Goal: Find specific page/section: Find specific page/section

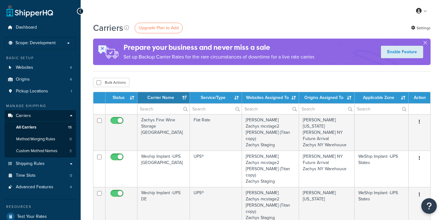
select select "15"
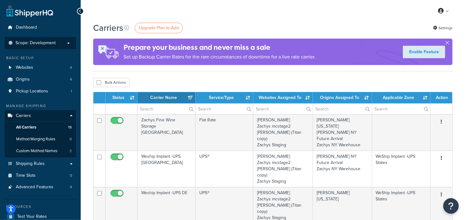
click at [63, 43] on p "Scope: Development" at bounding box center [40, 42] width 66 height 5
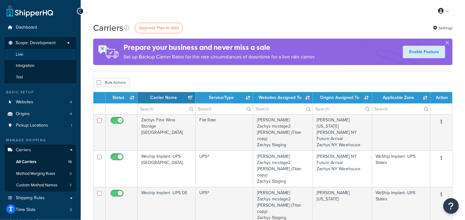
click at [33, 54] on li "Live" at bounding box center [40, 54] width 72 height 11
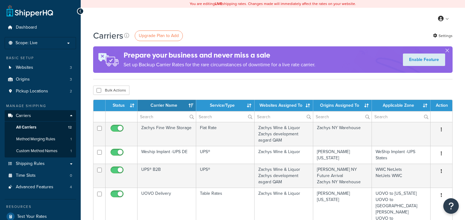
select select "15"
click at [32, 163] on span "Shipping Rules" at bounding box center [30, 163] width 29 height 5
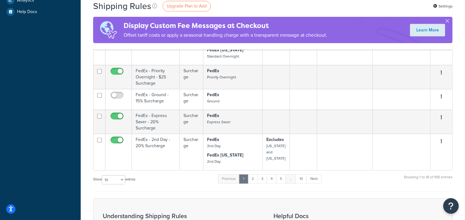
scroll to position [271, 0]
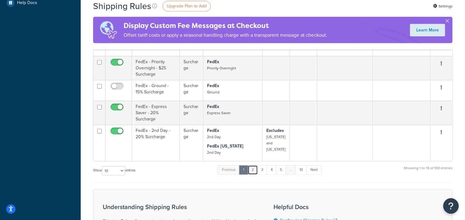
click at [253, 165] on link "2" at bounding box center [253, 169] width 10 height 9
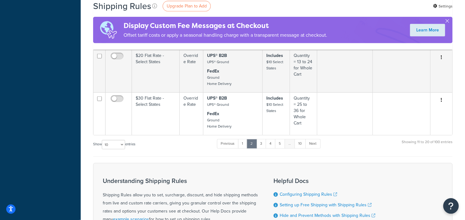
scroll to position [427, 0]
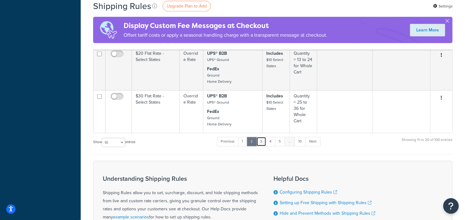
click at [262, 139] on link "3" at bounding box center [261, 141] width 10 height 9
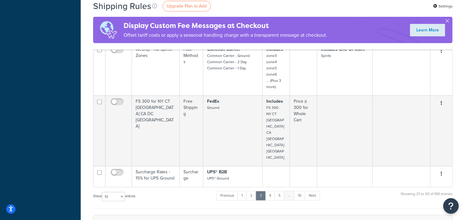
scroll to position [349, 0]
click at [272, 189] on link "4" at bounding box center [270, 193] width 10 height 9
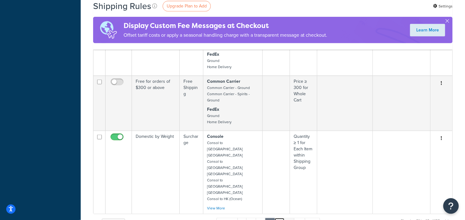
click at [279, 217] on link "5" at bounding box center [279, 221] width 10 height 9
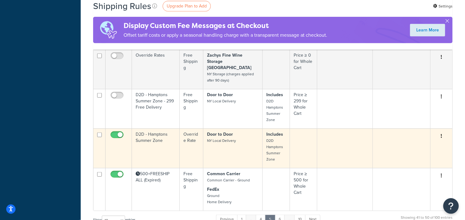
scroll to position [388, 0]
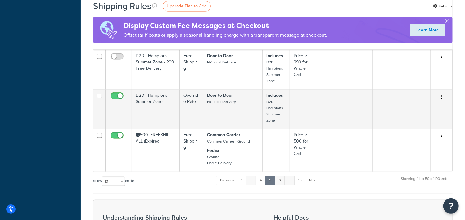
click at [281, 178] on link "6" at bounding box center [280, 179] width 10 height 9
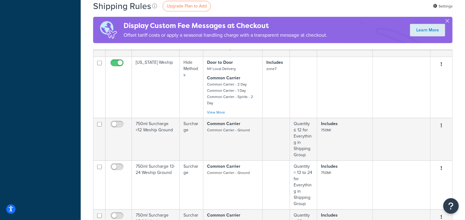
scroll to position [543, 0]
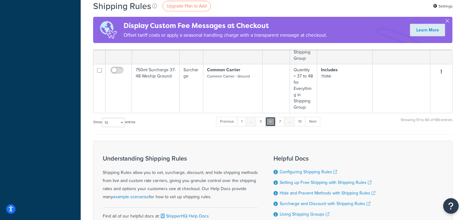
click at [270, 117] on link "6" at bounding box center [270, 121] width 10 height 9
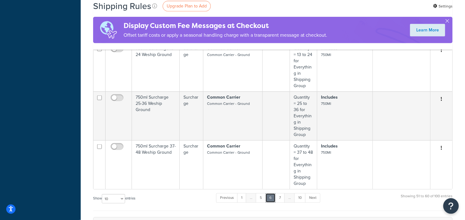
scroll to position [466, 0]
click at [262, 194] on link "5" at bounding box center [261, 198] width 10 height 9
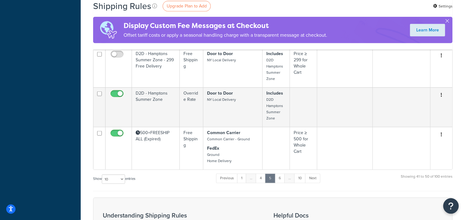
scroll to position [388, 0]
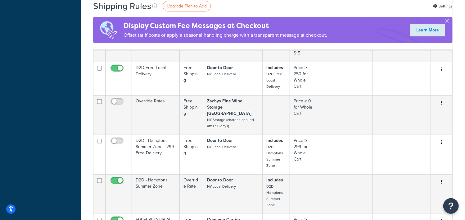
scroll to position [427, 0]
